Goal: Transaction & Acquisition: Book appointment/travel/reservation

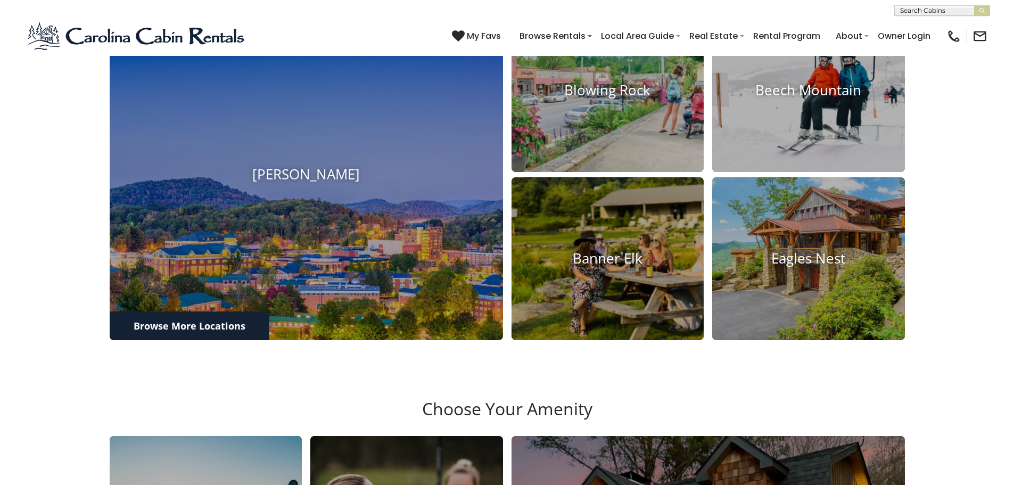
scroll to position [527, 0]
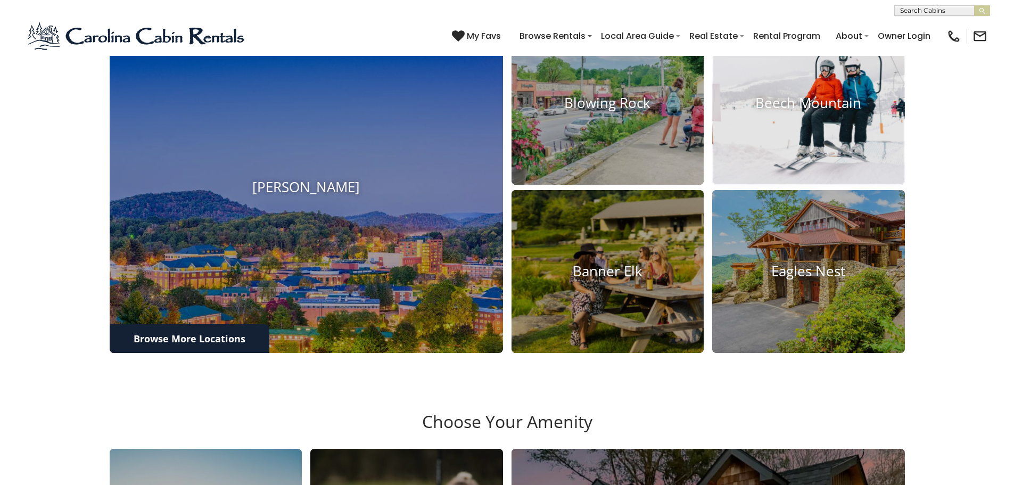
click at [776, 122] on img at bounding box center [808, 103] width 212 height 179
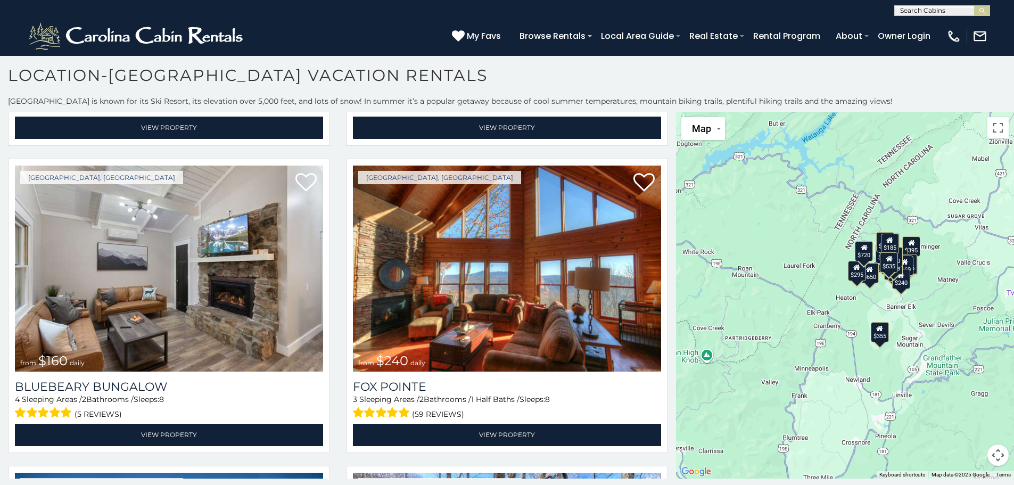
scroll to position [3759, 0]
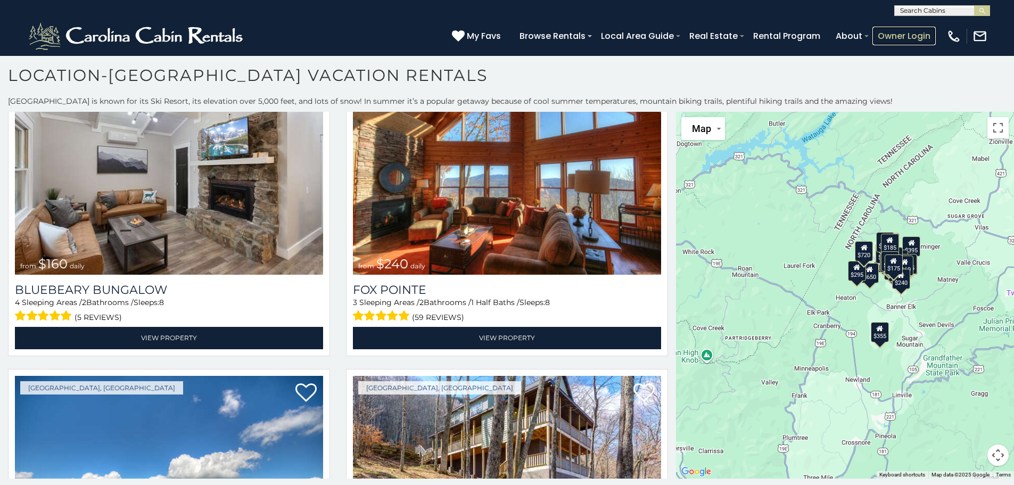
click at [920, 36] on link "Owner Login" at bounding box center [903, 36] width 63 height 19
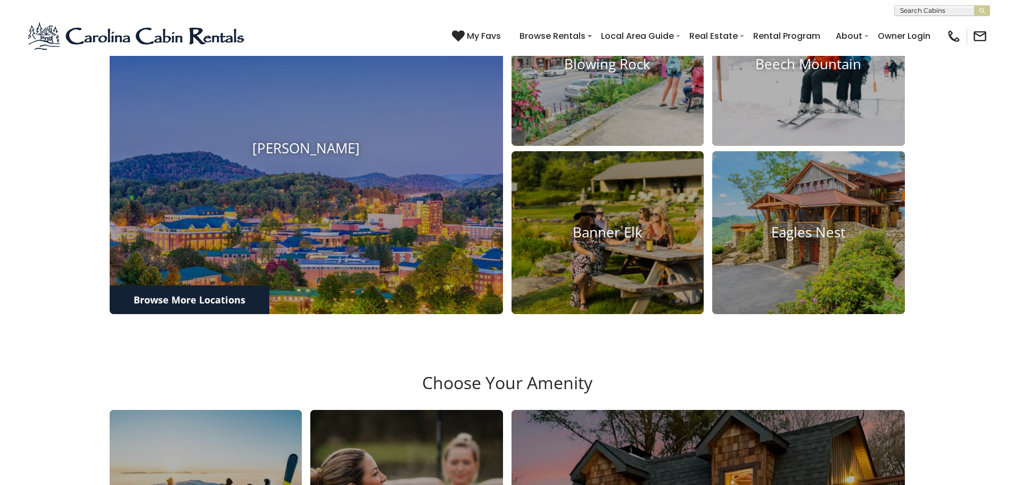
scroll to position [427, 0]
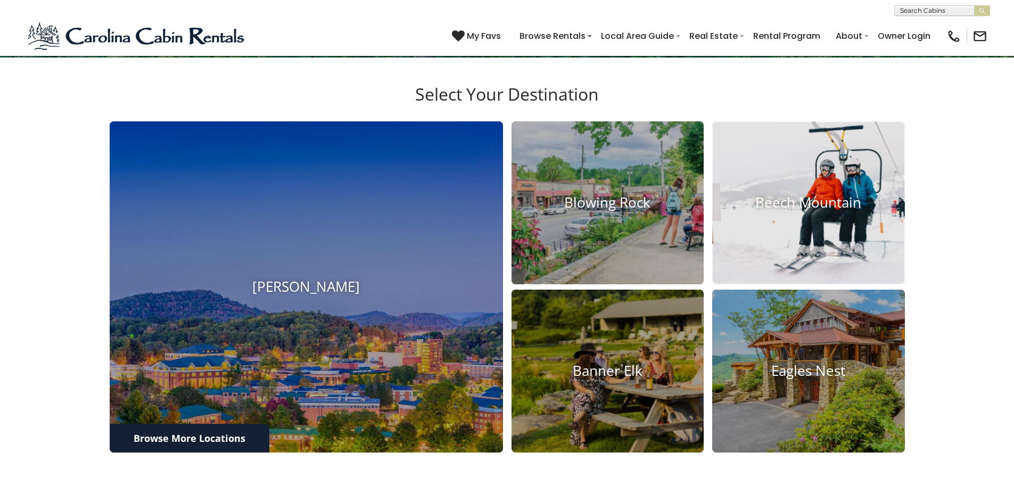
click at [836, 232] on img at bounding box center [808, 202] width 212 height 179
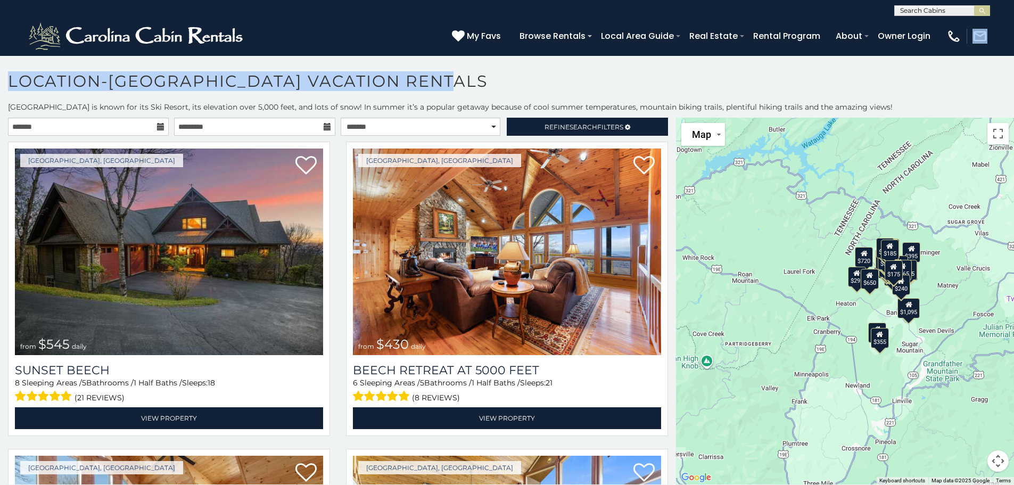
drag, startPoint x: 1012, startPoint y: 19, endPoint x: 1018, endPoint y: 95, distance: 76.9
click at [1013, 95] on html "**********" at bounding box center [507, 245] width 1014 height 491
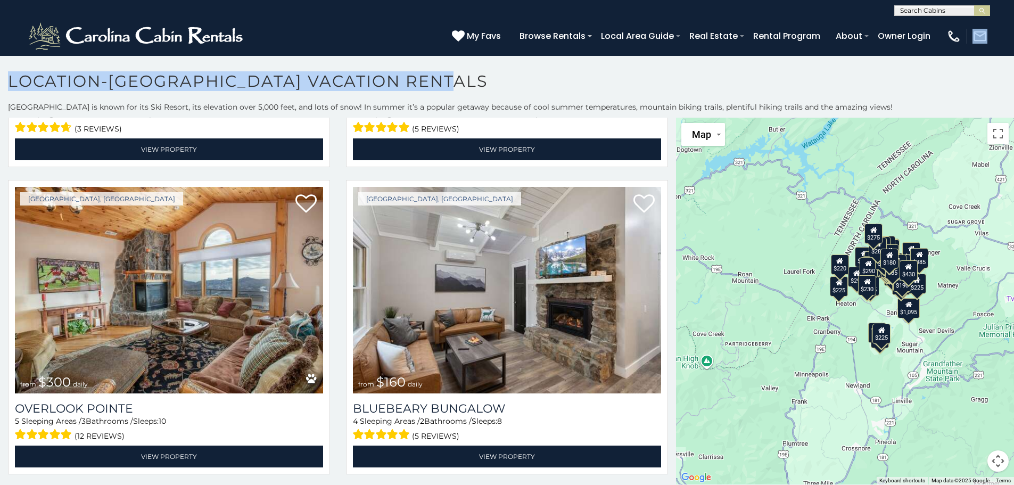
scroll to position [5196, 0]
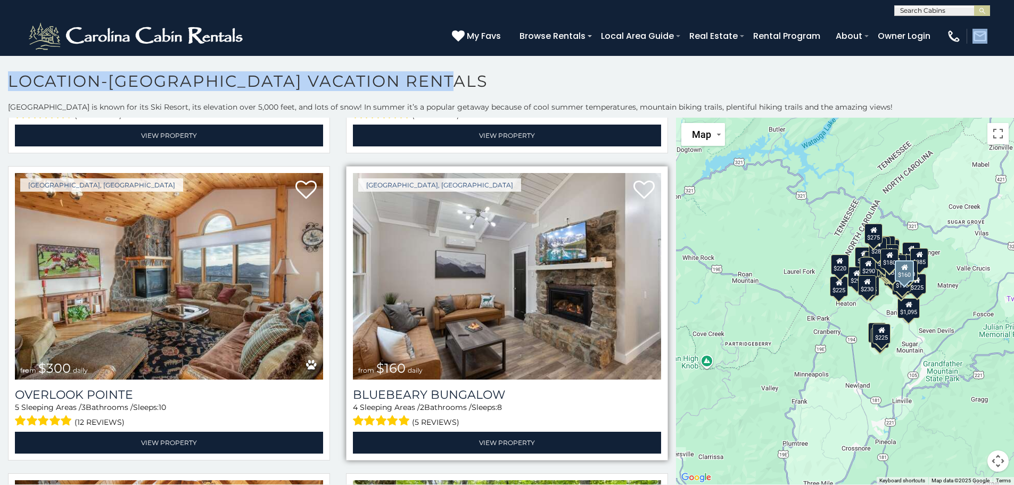
click at [590, 319] on img at bounding box center [507, 276] width 308 height 206
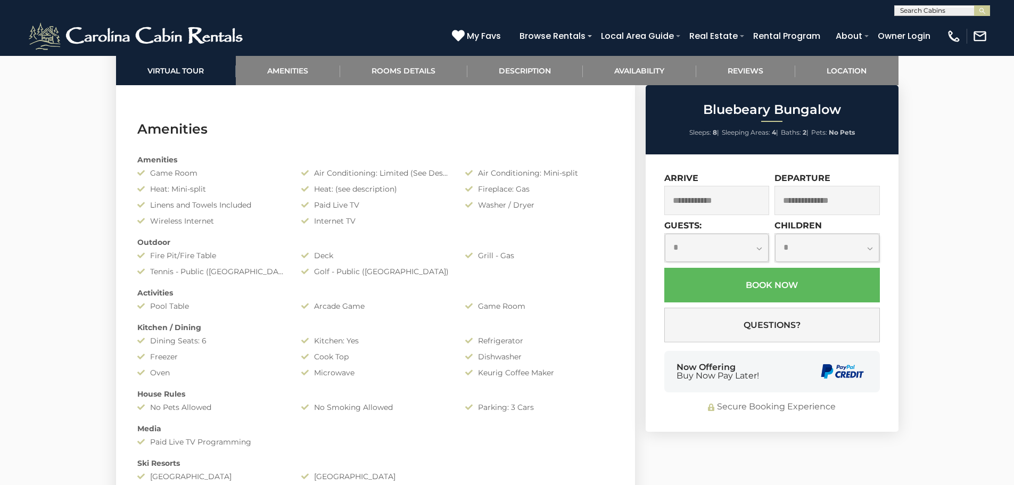
scroll to position [848, 0]
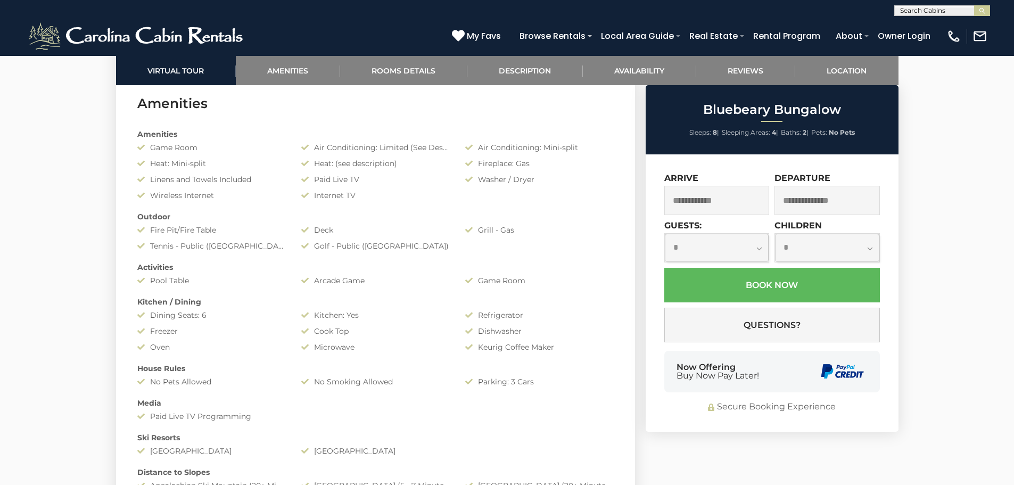
click at [740, 198] on input "text" at bounding box center [716, 200] width 105 height 29
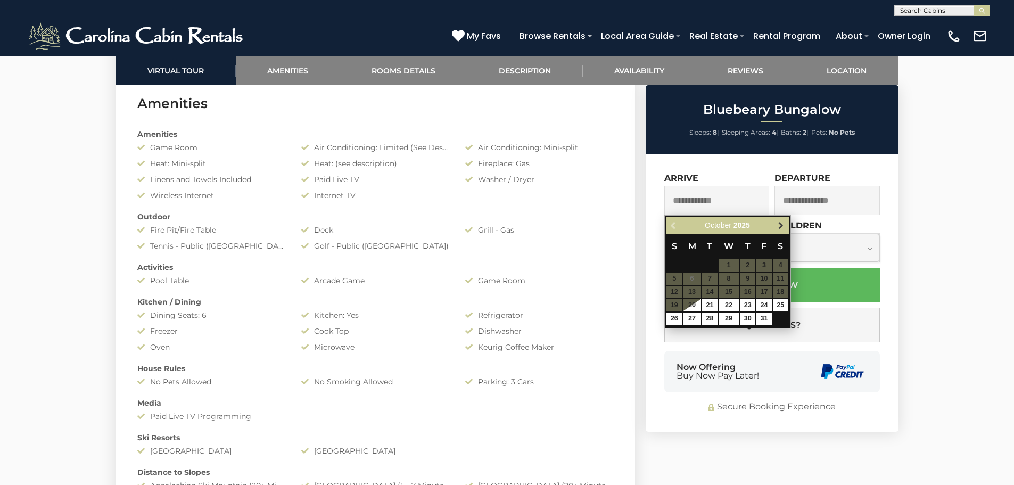
click at [781, 221] on link "Next" at bounding box center [780, 225] width 13 height 13
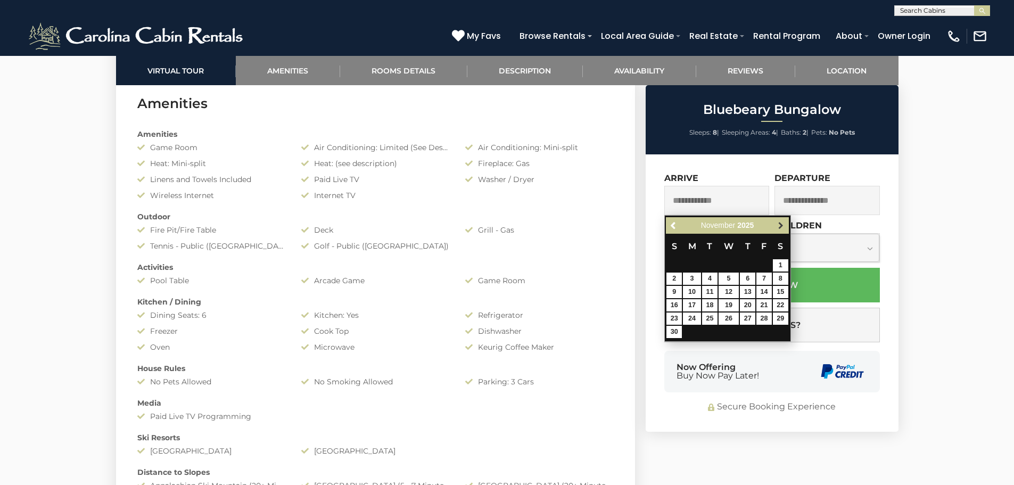
click at [779, 225] on span "Next" at bounding box center [780, 225] width 9 height 9
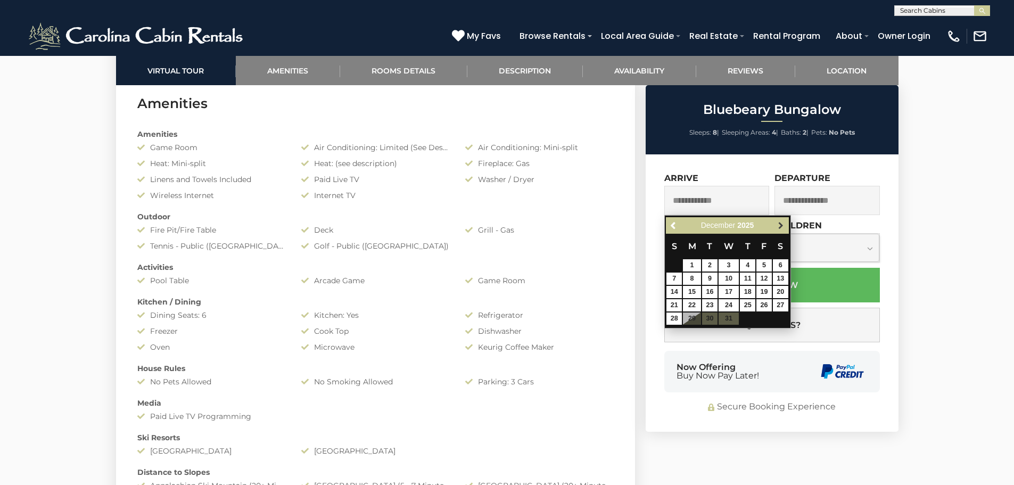
click at [782, 226] on span "Next" at bounding box center [780, 225] width 9 height 9
click at [783, 228] on span "Next" at bounding box center [780, 225] width 9 height 9
click at [779, 225] on span "Next" at bounding box center [780, 225] width 9 height 9
click at [780, 226] on span "Next" at bounding box center [780, 225] width 9 height 9
